Goal: Task Accomplishment & Management: Use online tool/utility

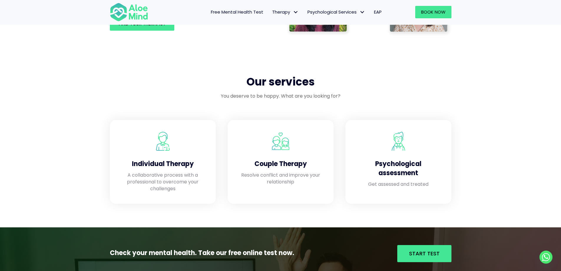
scroll to position [530, 0]
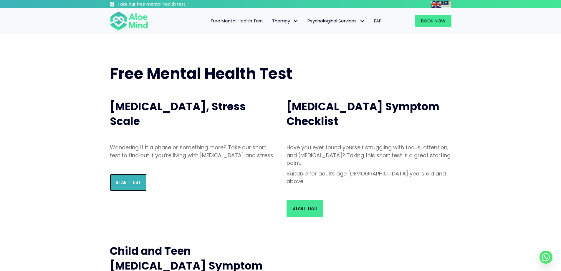
click at [130, 191] on link "Start Test" at bounding box center [128, 182] width 37 height 17
